Goal: Information Seeking & Learning: Understand process/instructions

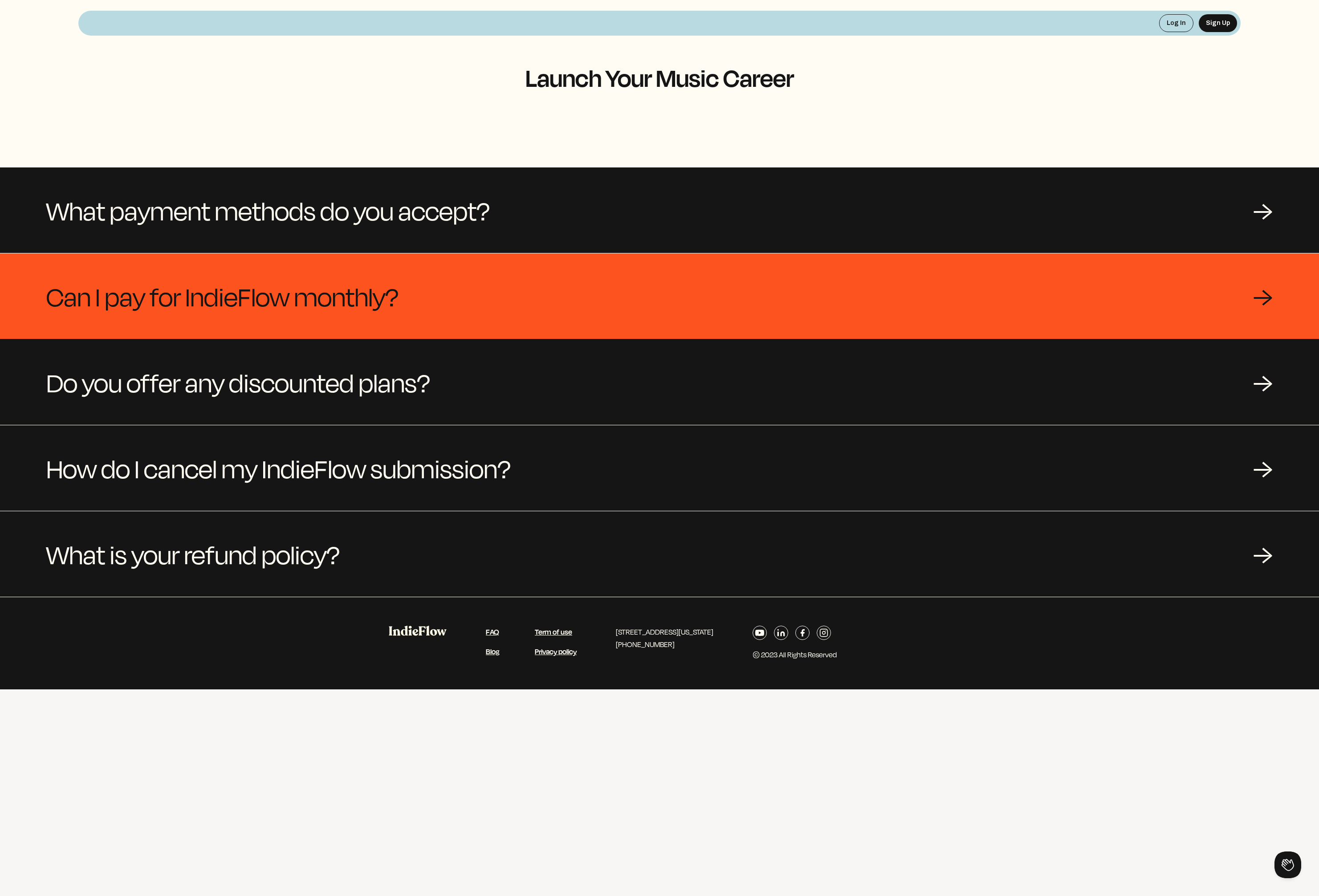
click at [389, 305] on span "Can I pay for IndieFlow monthly?" at bounding box center [222, 296] width 353 height 42
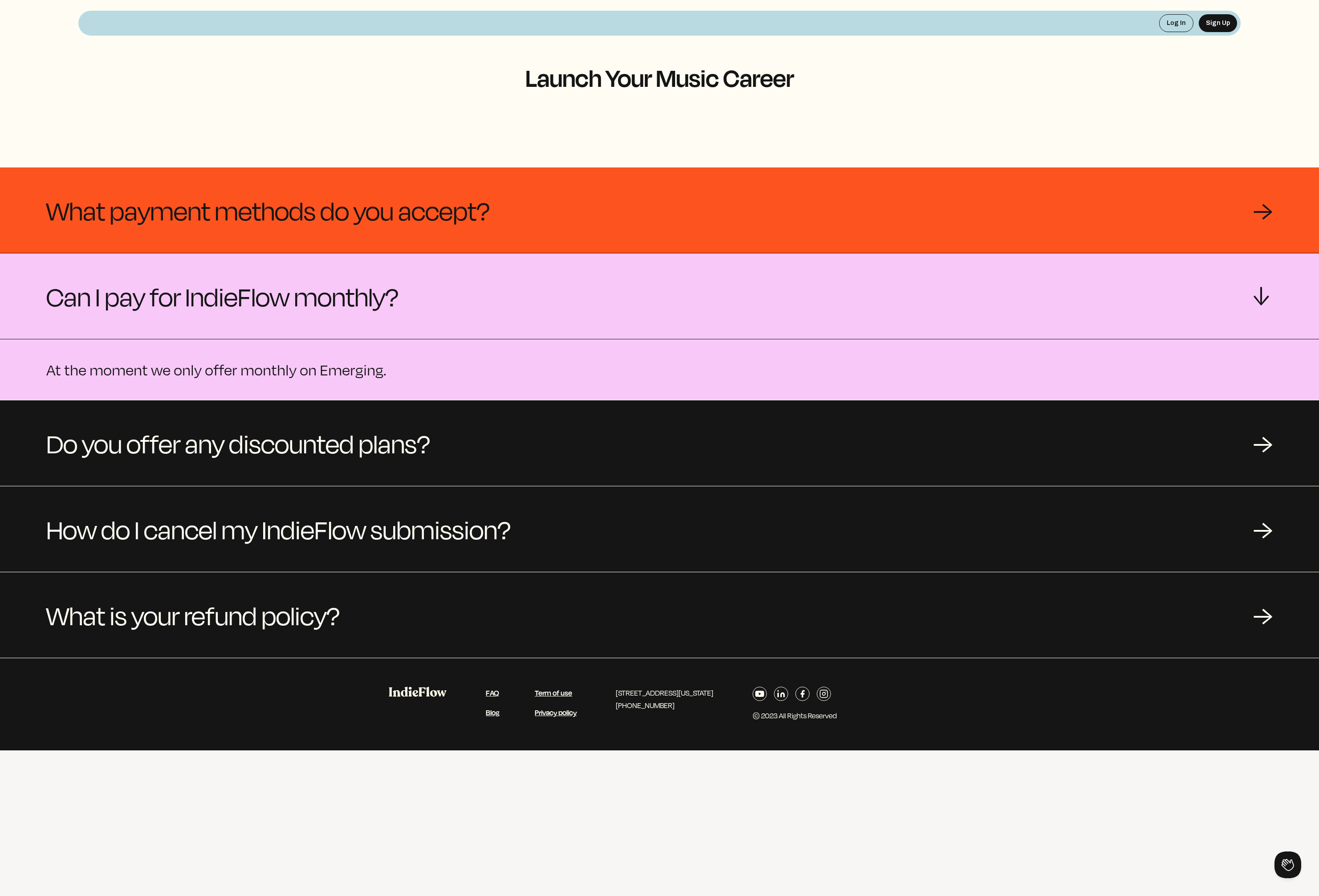
click at [401, 224] on span "What payment methods do you accept?" at bounding box center [268, 210] width 444 height 42
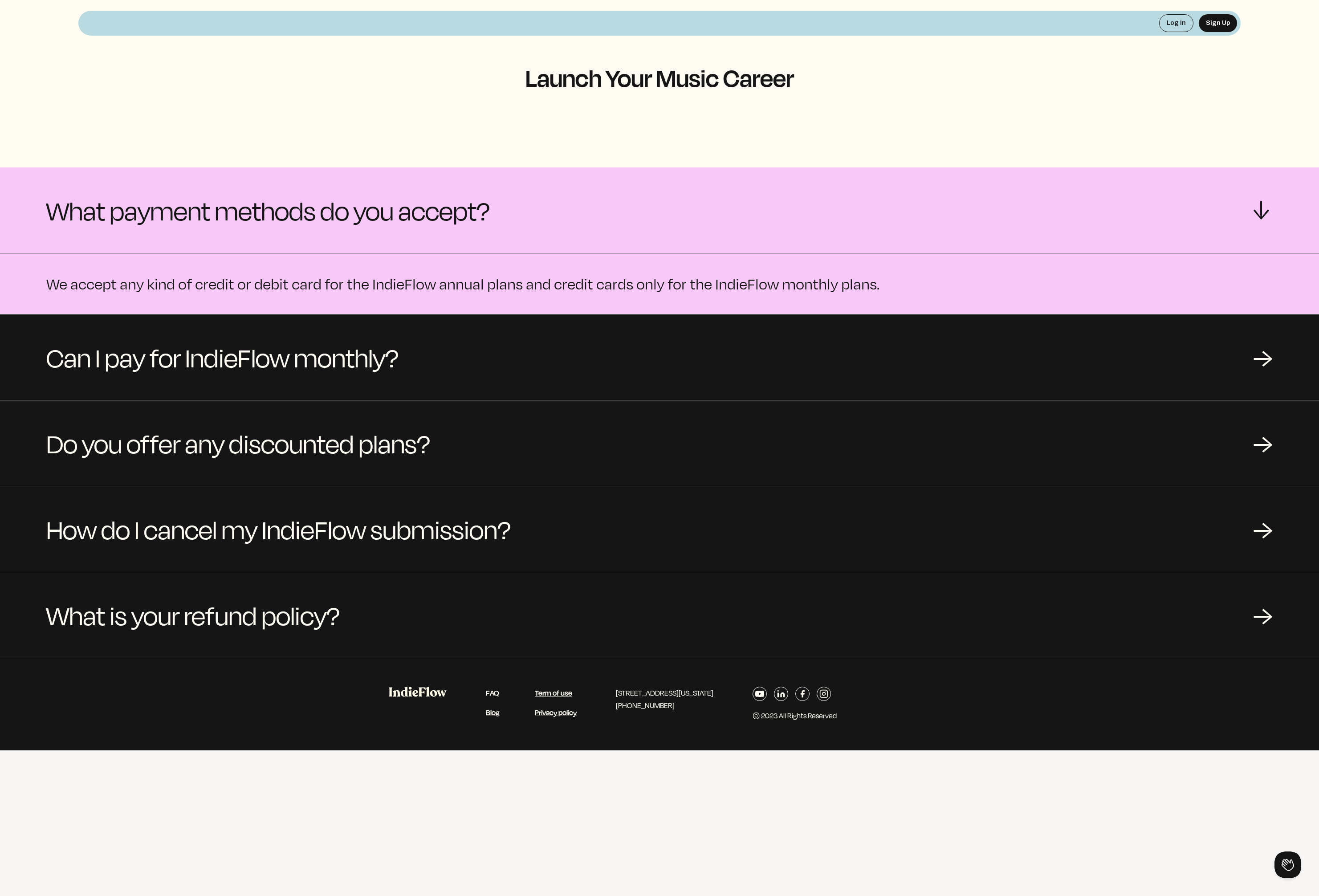
click at [494, 693] on link "FAQ" at bounding box center [493, 693] width 14 height 10
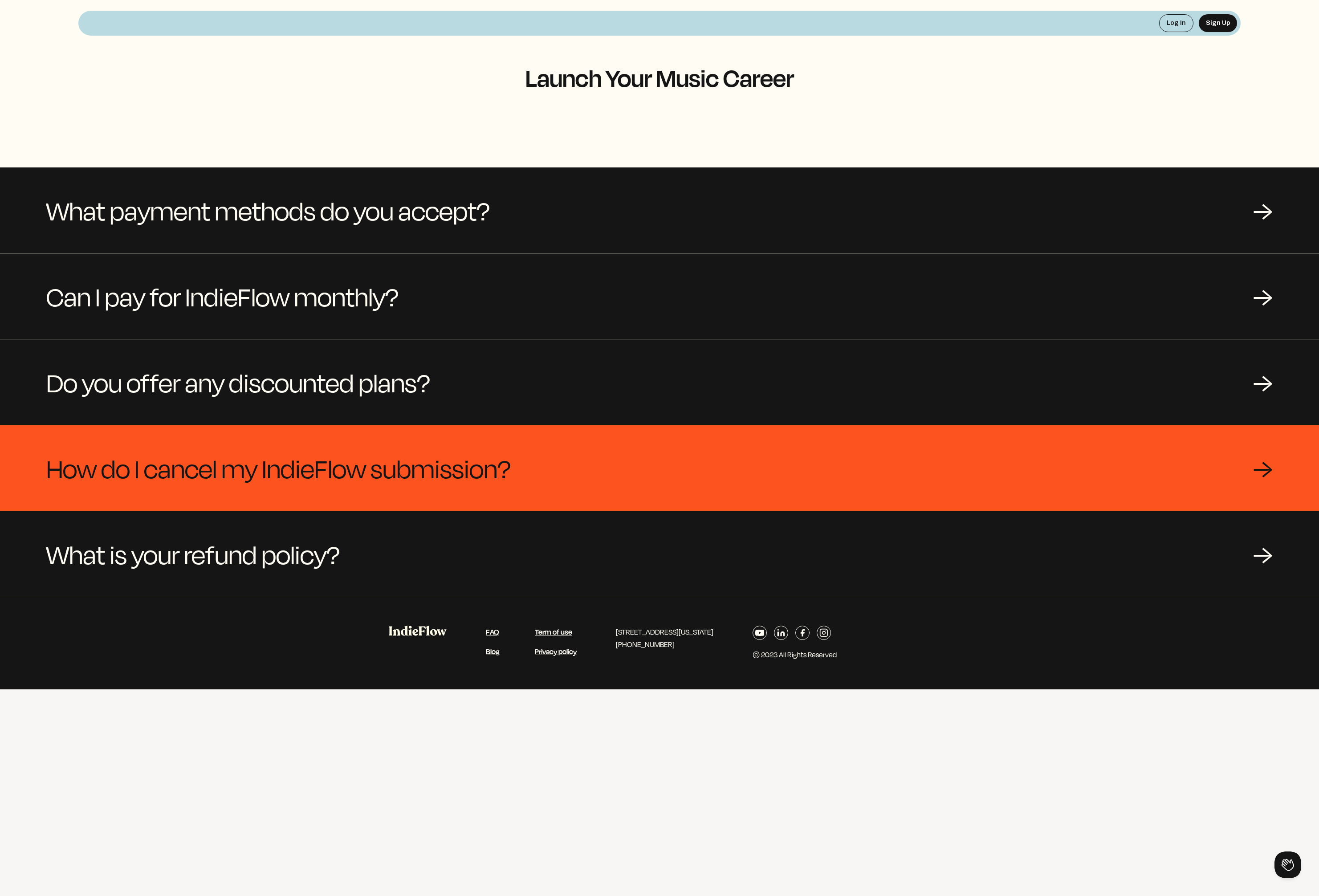
click at [376, 474] on span "How do I cancel my IndieFlow submission?" at bounding box center [279, 468] width 465 height 42
